Goal: Information Seeking & Learning: Learn about a topic

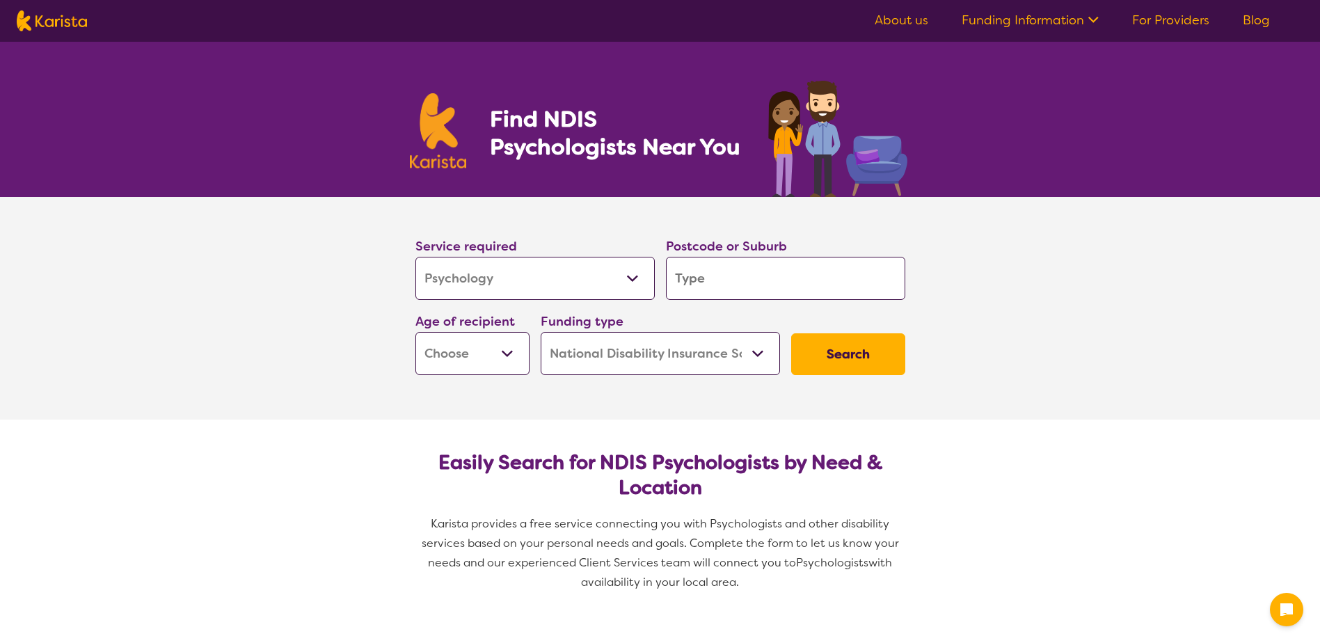
select select "Psychology"
select select "NDIS"
select select "Psychology"
select select "NDIS"
click at [764, 284] on input "search" at bounding box center [785, 278] width 239 height 43
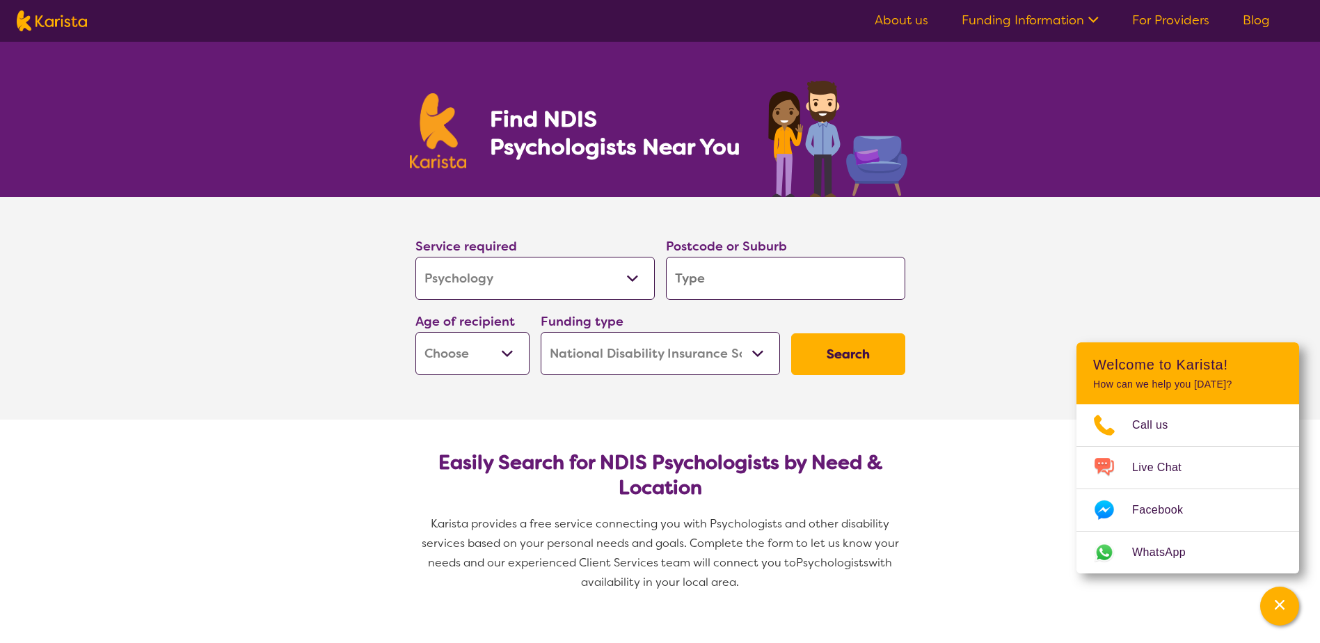
type input "2"
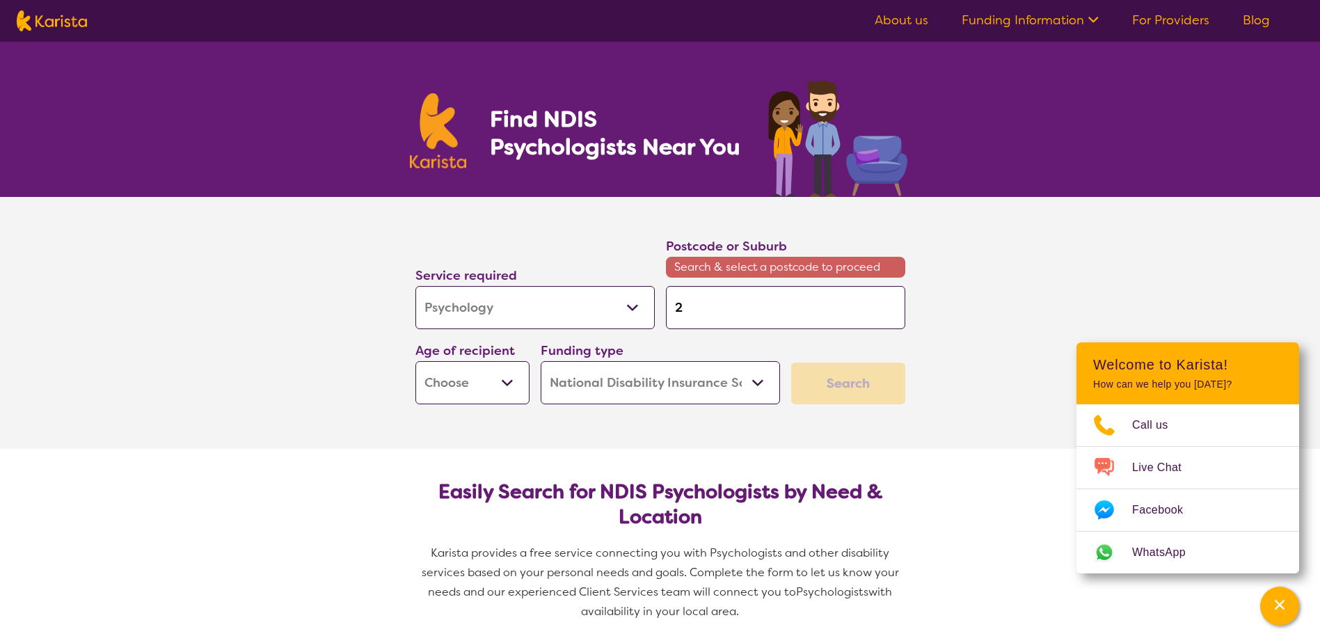
type input "26"
type input "261"
type input "2615"
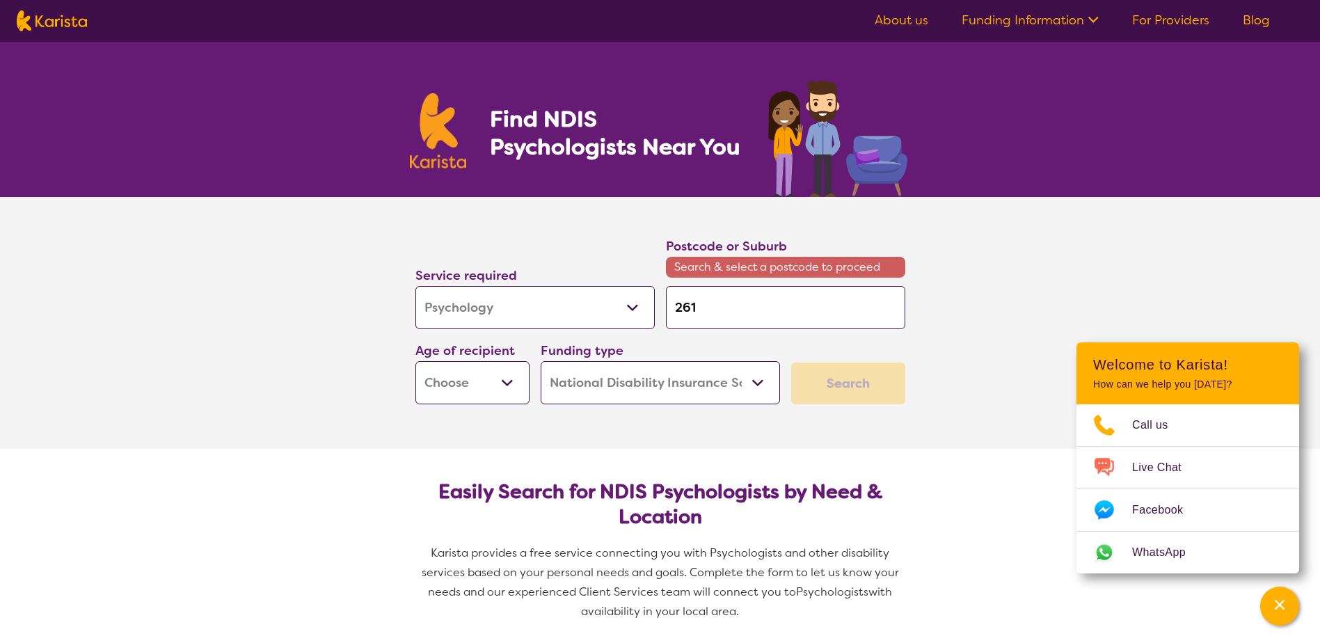
type input "2615"
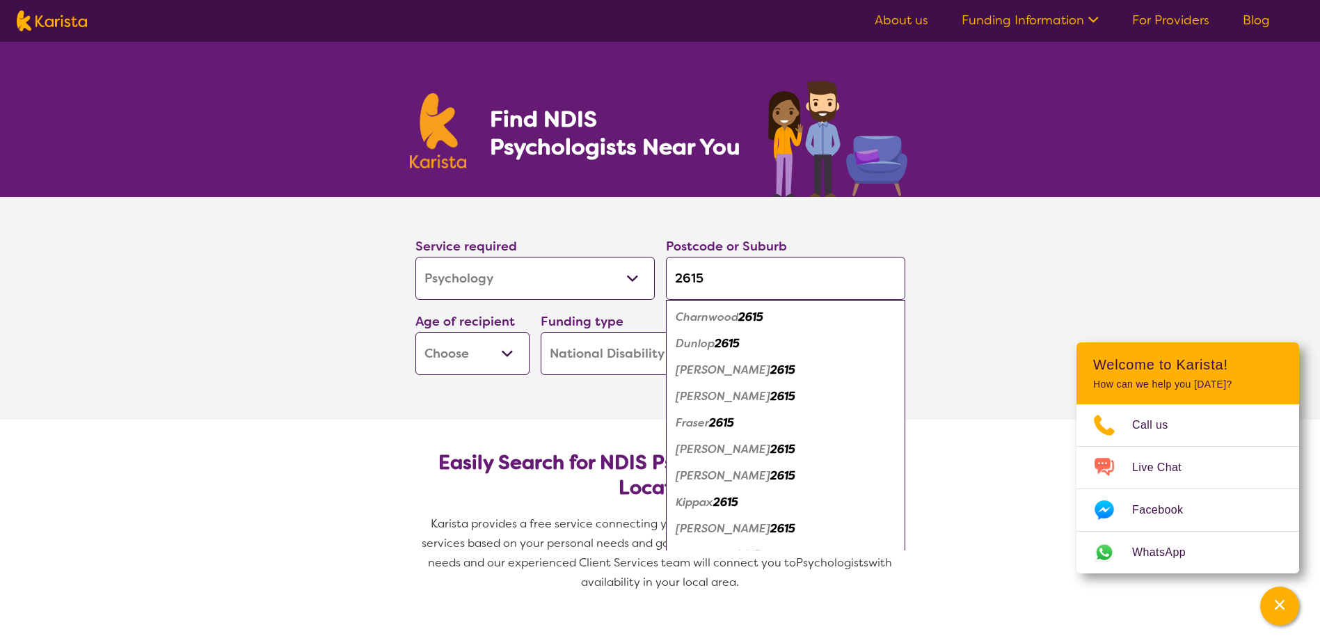
type input "2615"
click at [480, 356] on select "Early Childhood - 0 to 9 Child - 10 to 11 Adolescent - 12 to 17 Adult - 18 to 6…" at bounding box center [473, 353] width 114 height 43
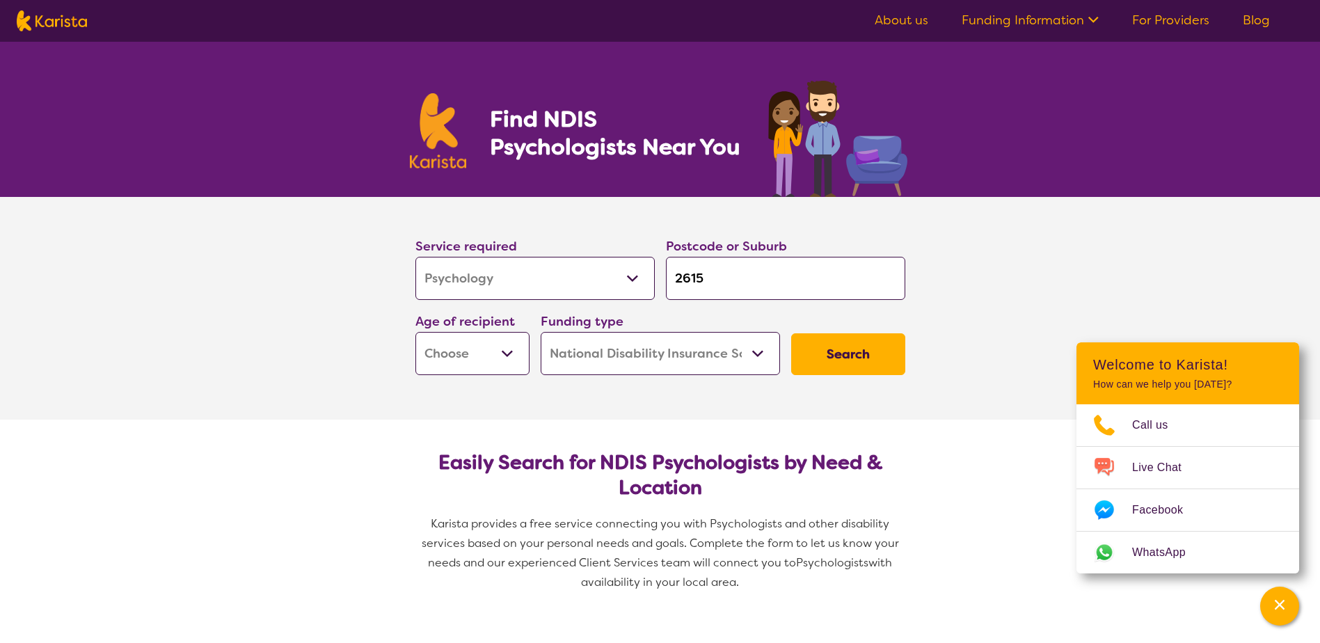
select select "AD"
click at [416, 332] on select "Early Childhood - 0 to 9 Child - 10 to 11 Adolescent - 12 to 17 Adult - 18 to 6…" at bounding box center [473, 353] width 114 height 43
select select "AD"
click at [853, 356] on button "Search" at bounding box center [848, 354] width 114 height 42
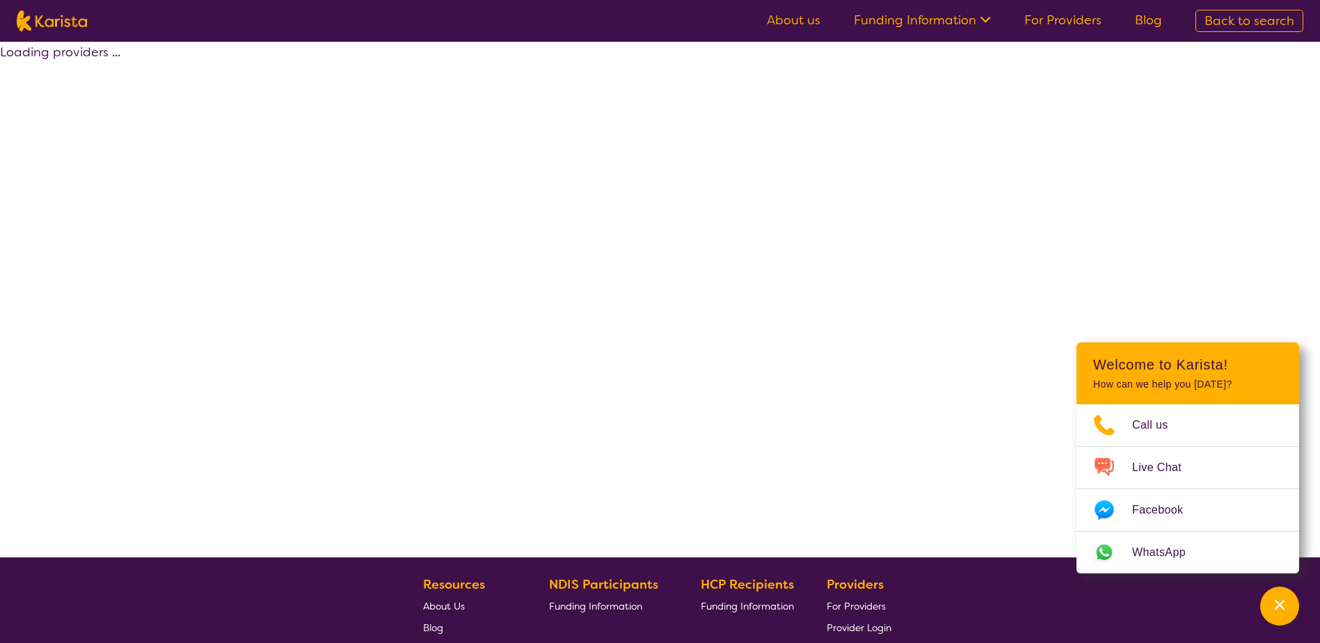
select select "by_score"
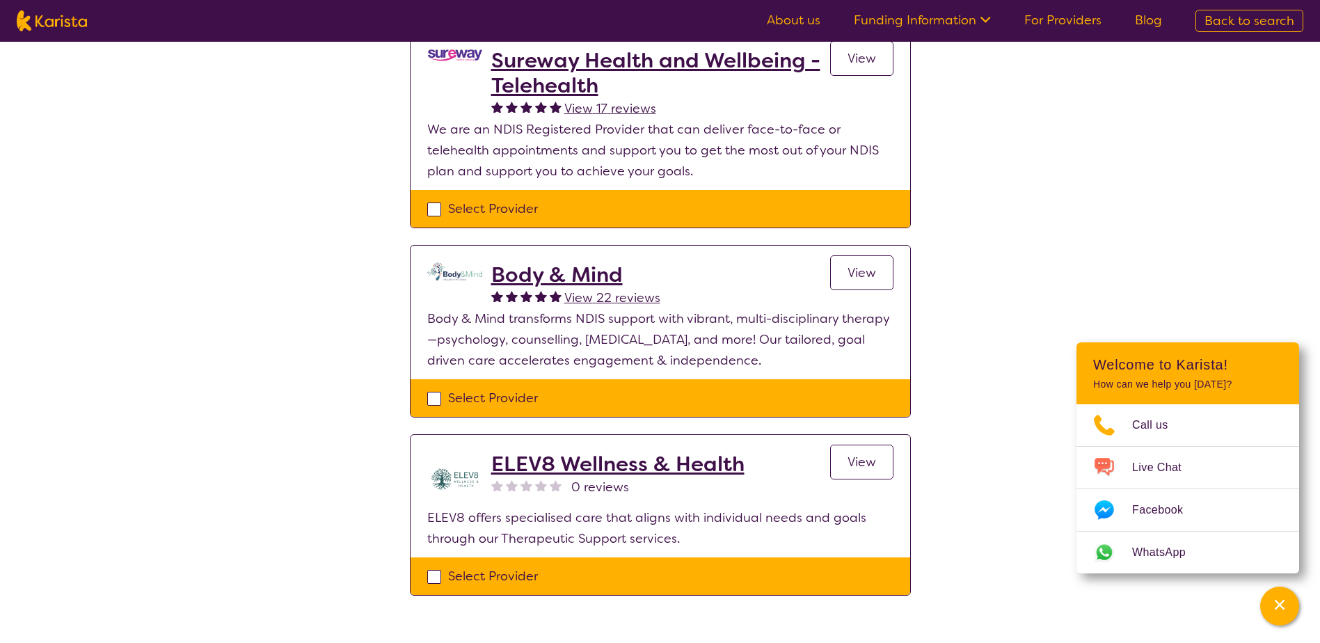
scroll to position [139, 0]
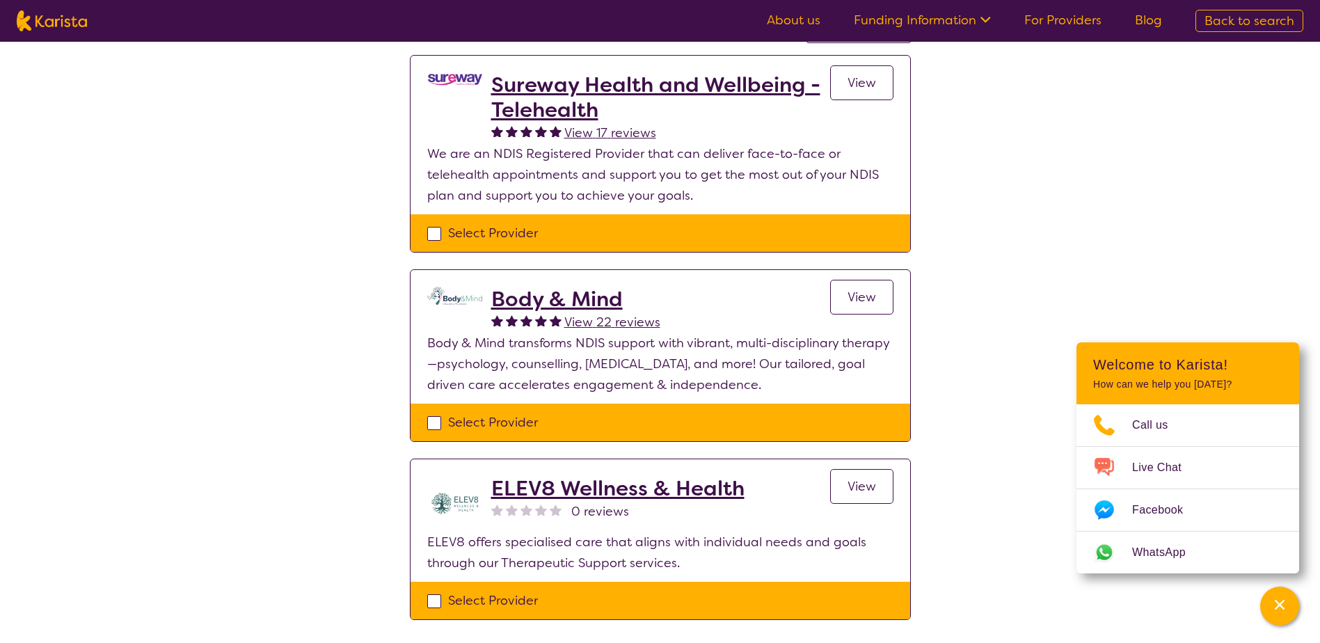
click at [872, 79] on span "View" at bounding box center [862, 82] width 29 height 17
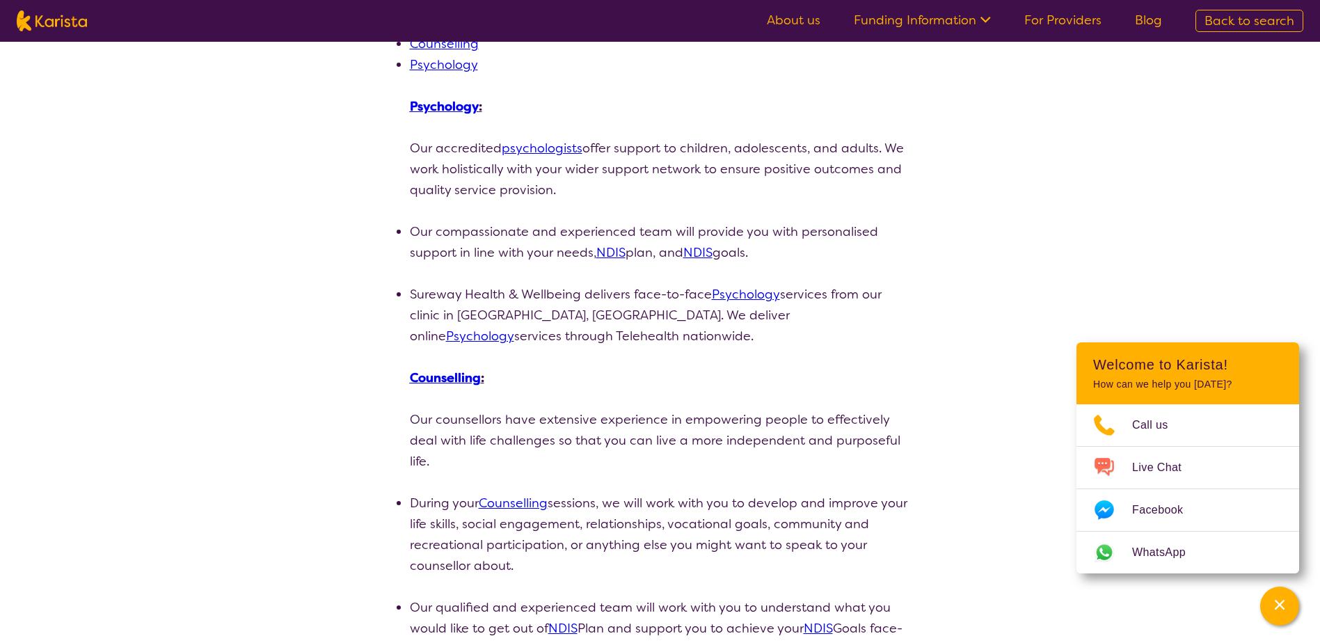
scroll to position [209, 0]
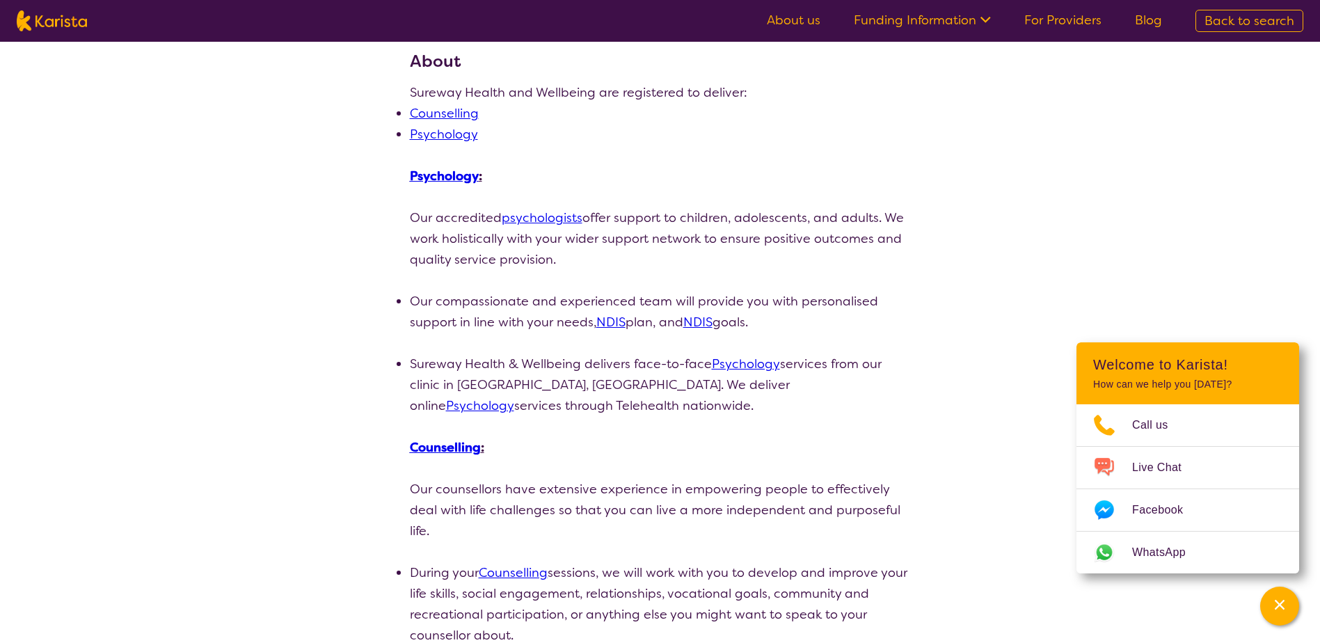
click at [432, 176] on link "Psychology" at bounding box center [444, 176] width 69 height 17
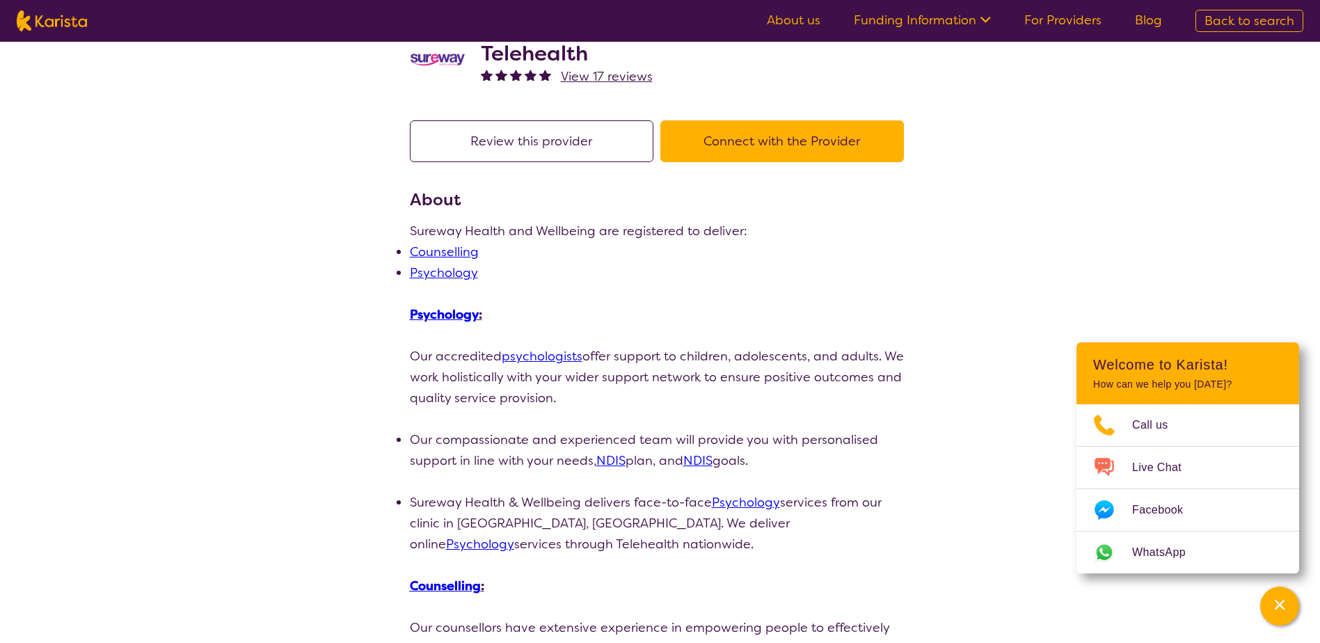
scroll to position [70, 0]
click at [542, 359] on link "psychologists" at bounding box center [542, 357] width 81 height 17
select select "by_score"
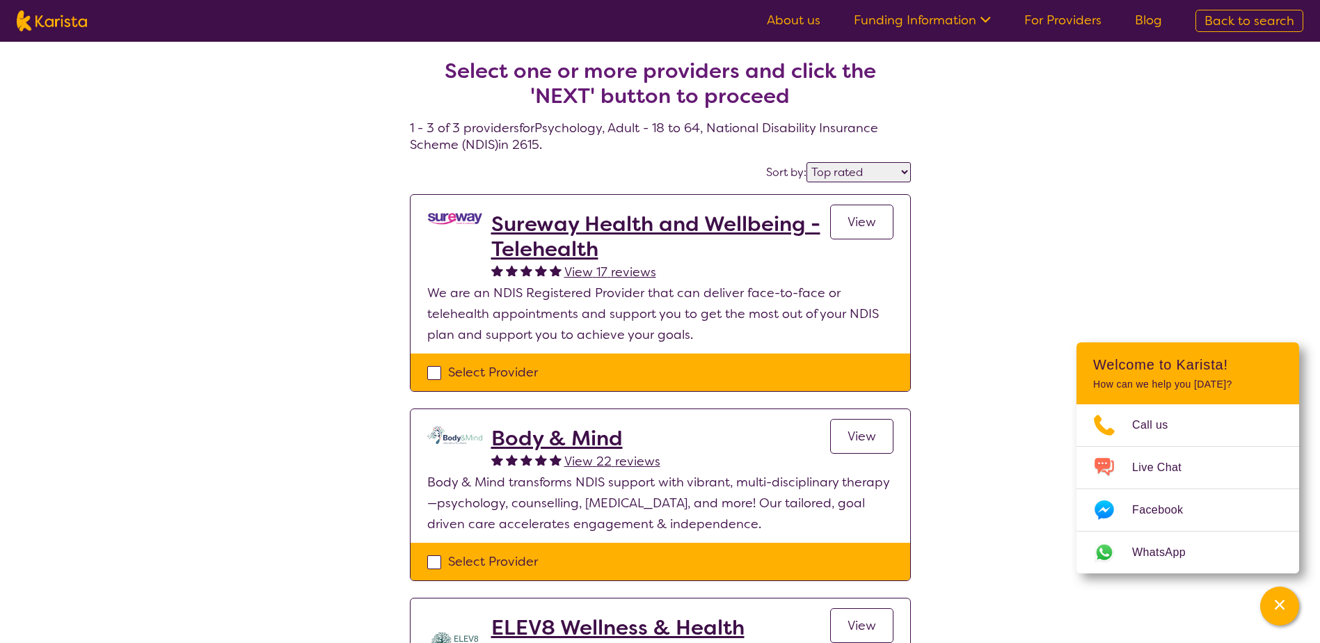
select select "Psychology"
select select "AD"
select select "NDIS"
select select "Psychology"
select select "AD"
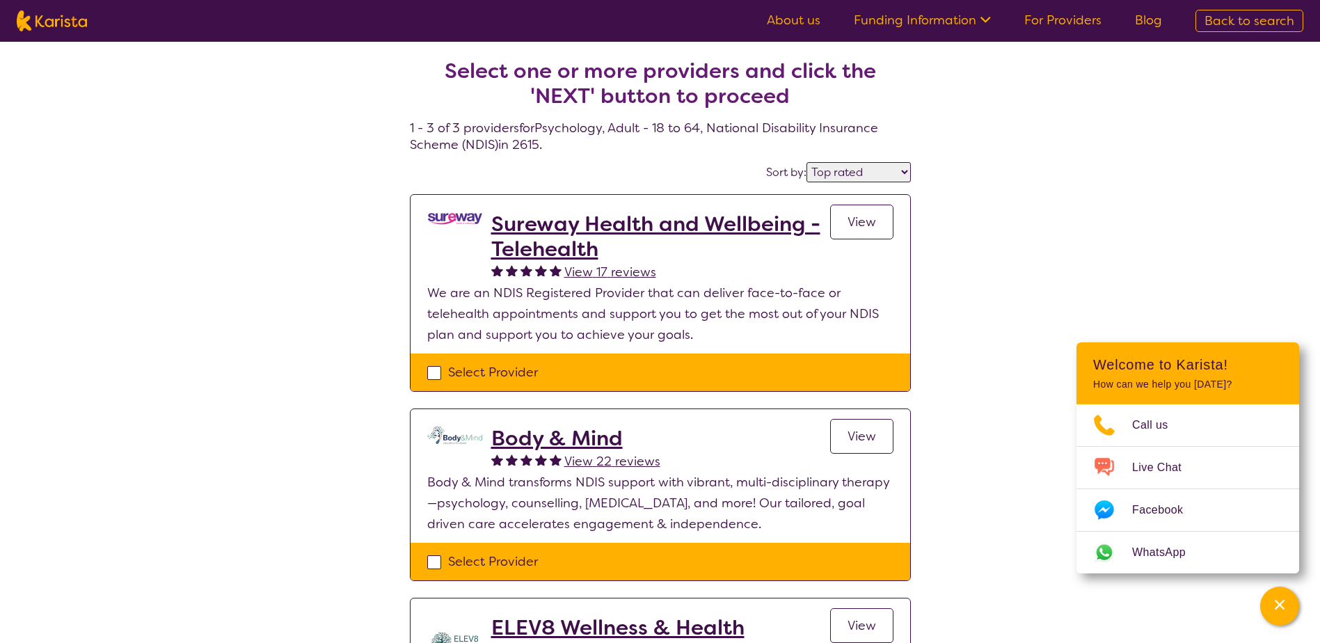
select select "NDIS"
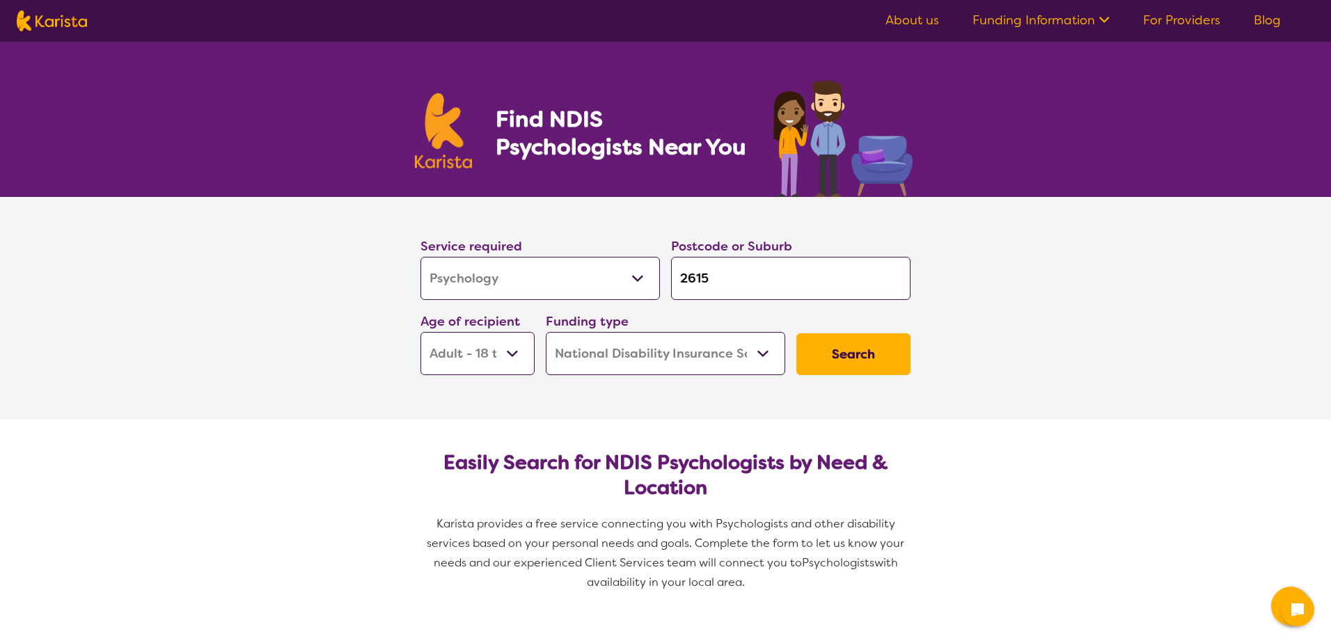
select select "Psychology"
select select "AD"
select select "NDIS"
select select "Psychology"
select select "AD"
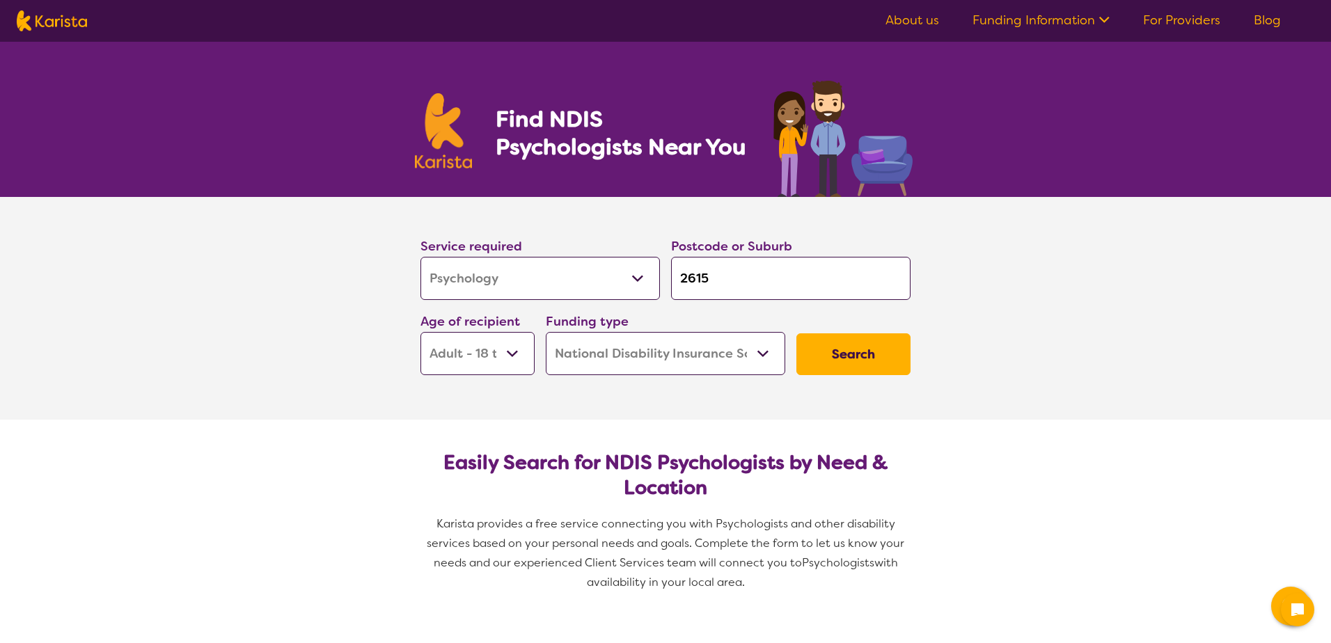
select select "NDIS"
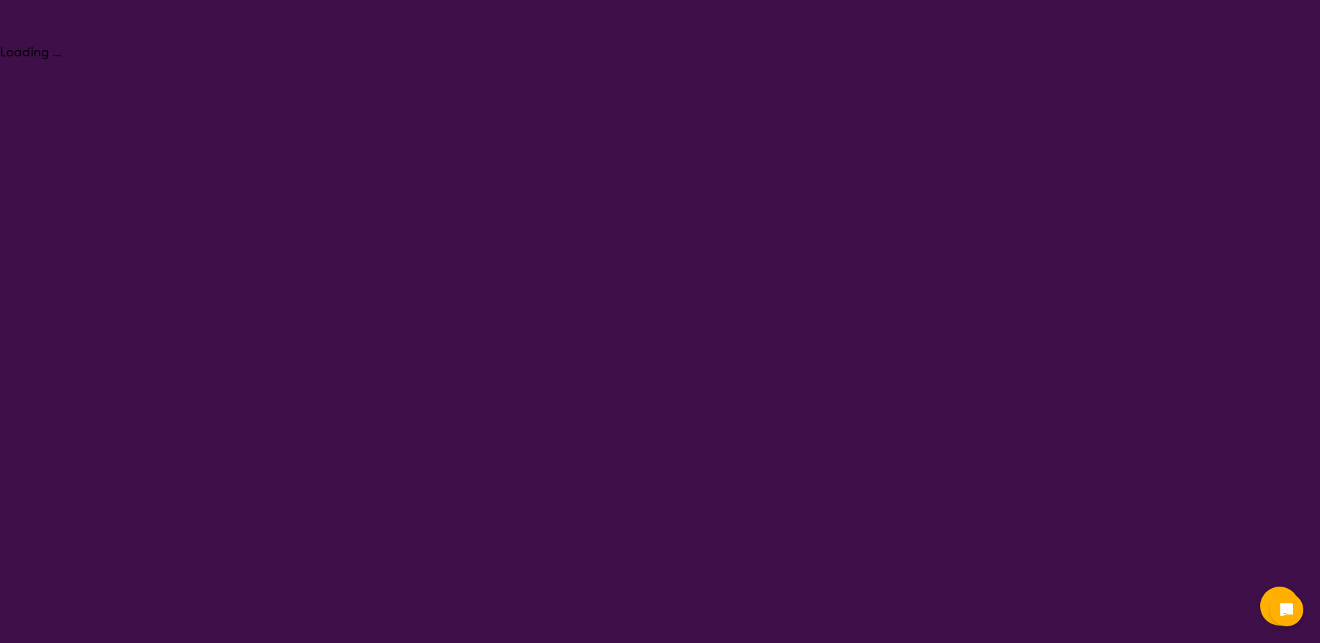
select select "Psychology"
select select "AD"
select select "NDIS"
select select "Psychology"
select select "AD"
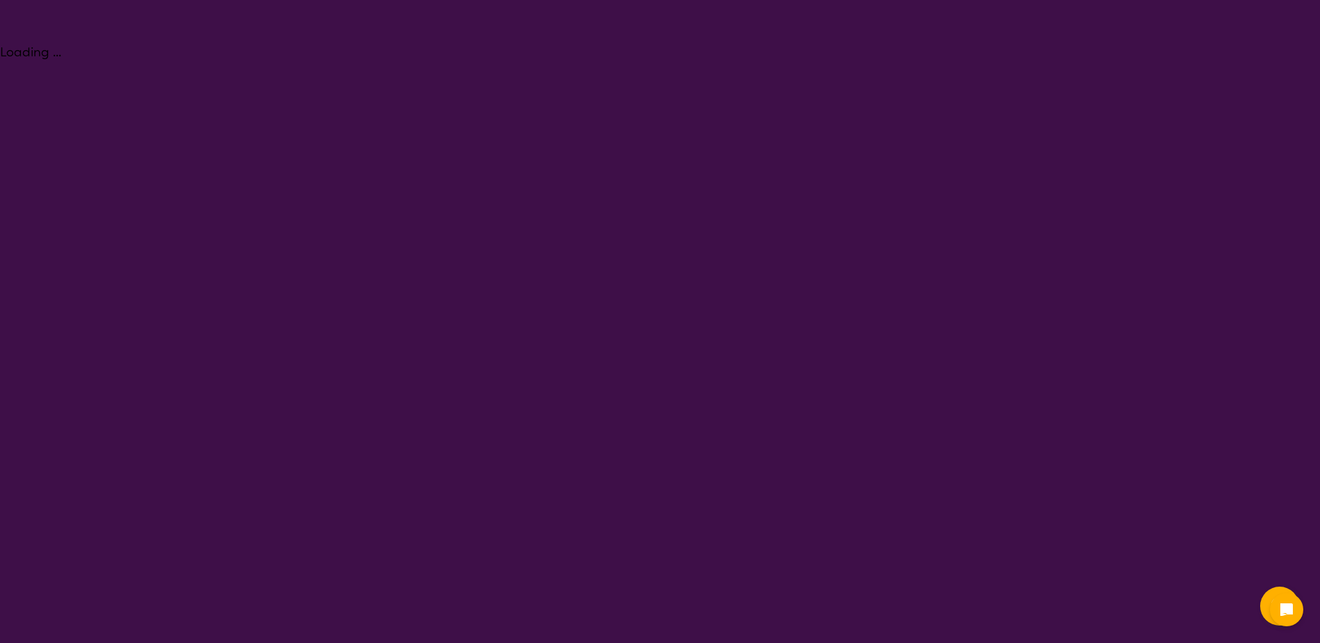
select select "NDIS"
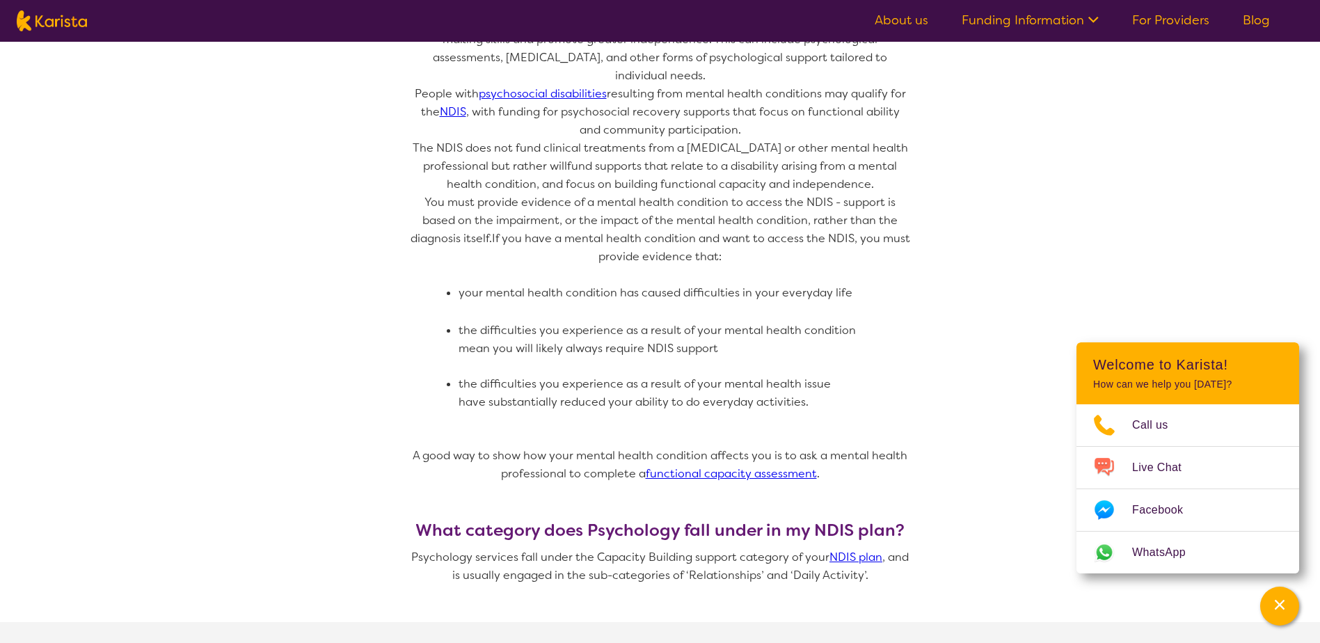
scroll to position [835, 0]
